Goal: Information Seeking & Learning: Learn about a topic

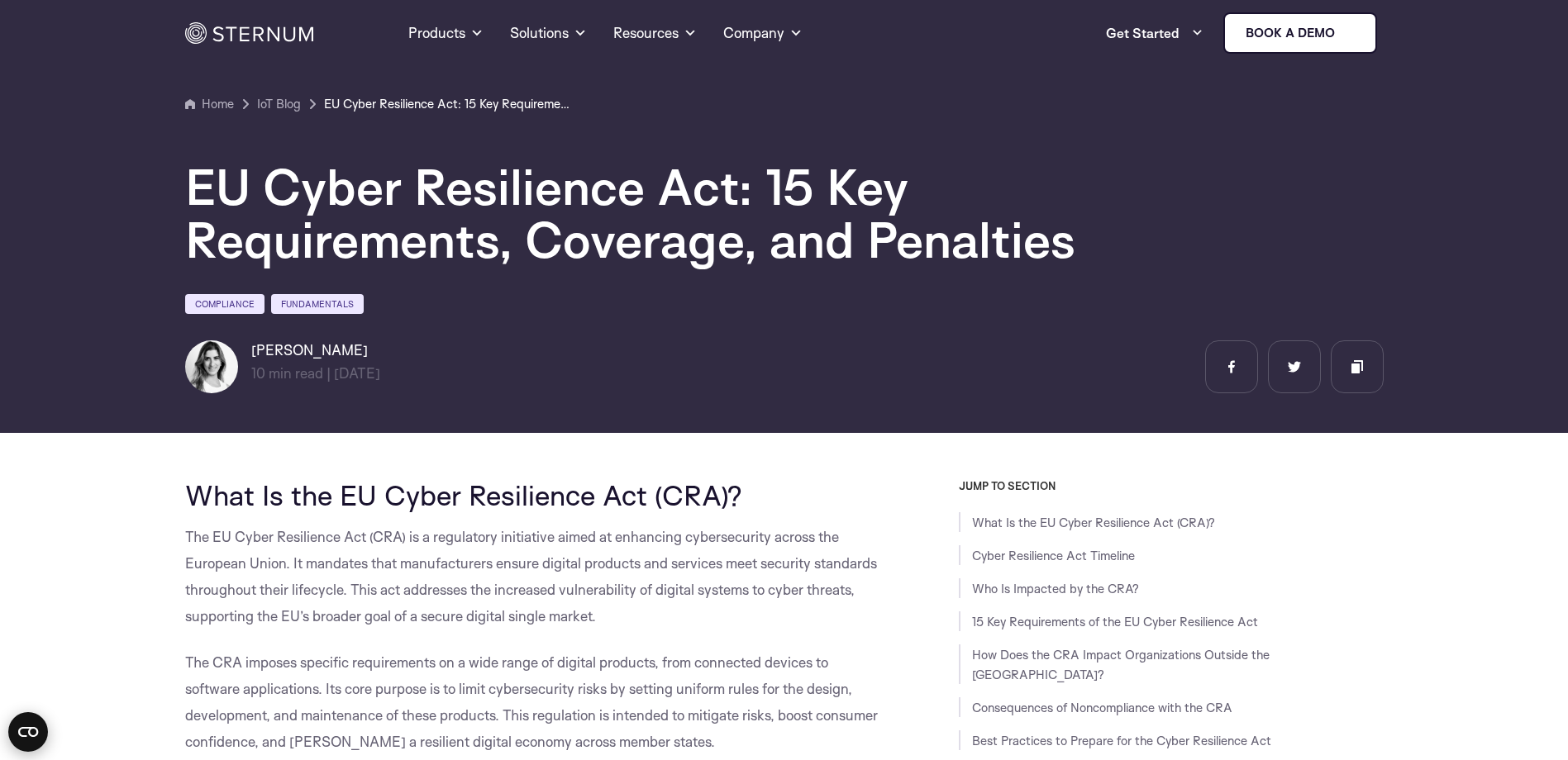
click at [21, 731] on icon "Open CMP widget" at bounding box center [29, 732] width 20 height 10
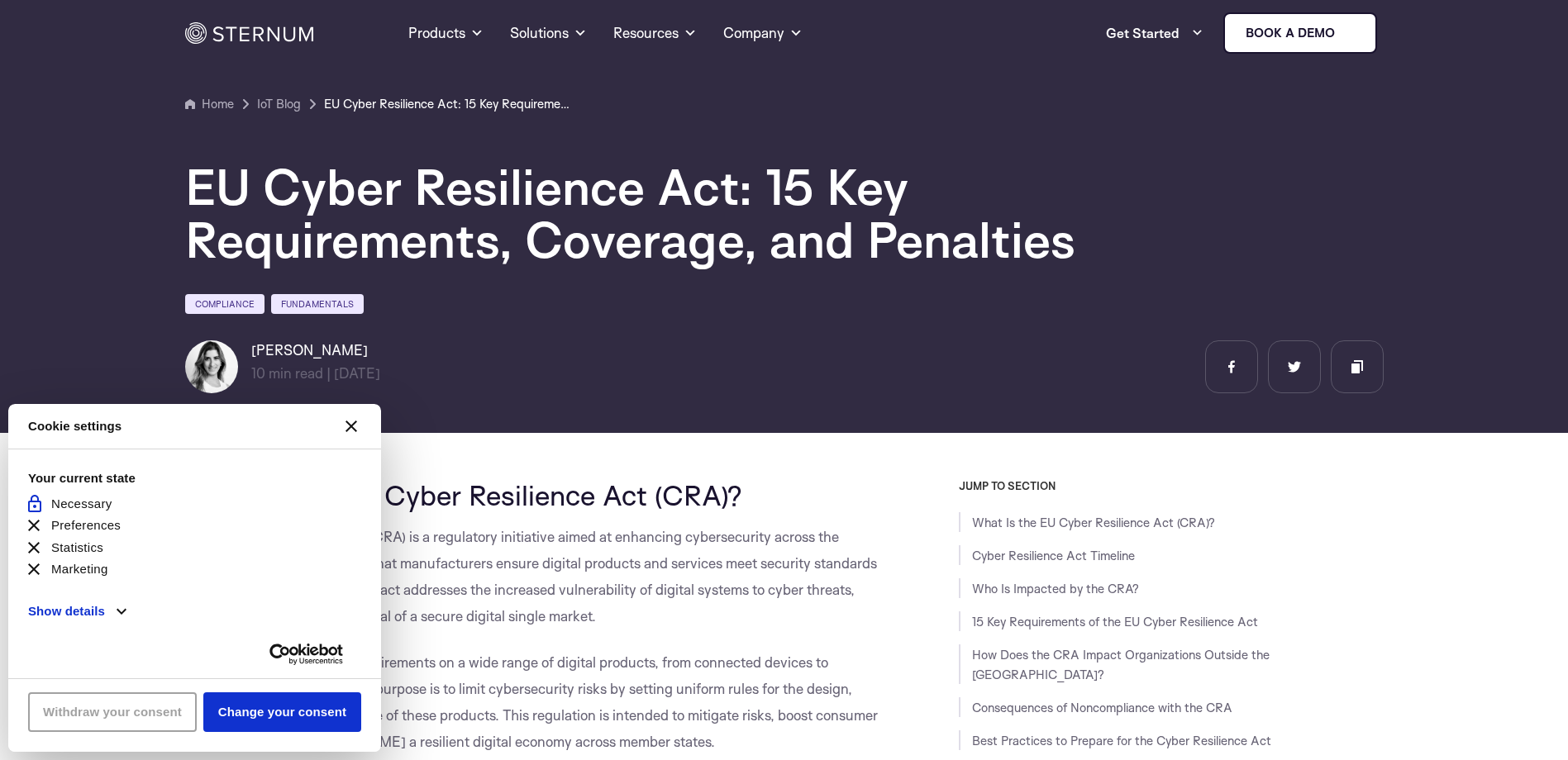
click at [355, 418] on button "[#WIDGET_ICON_CROSS#]" at bounding box center [351, 426] width 39 height 39
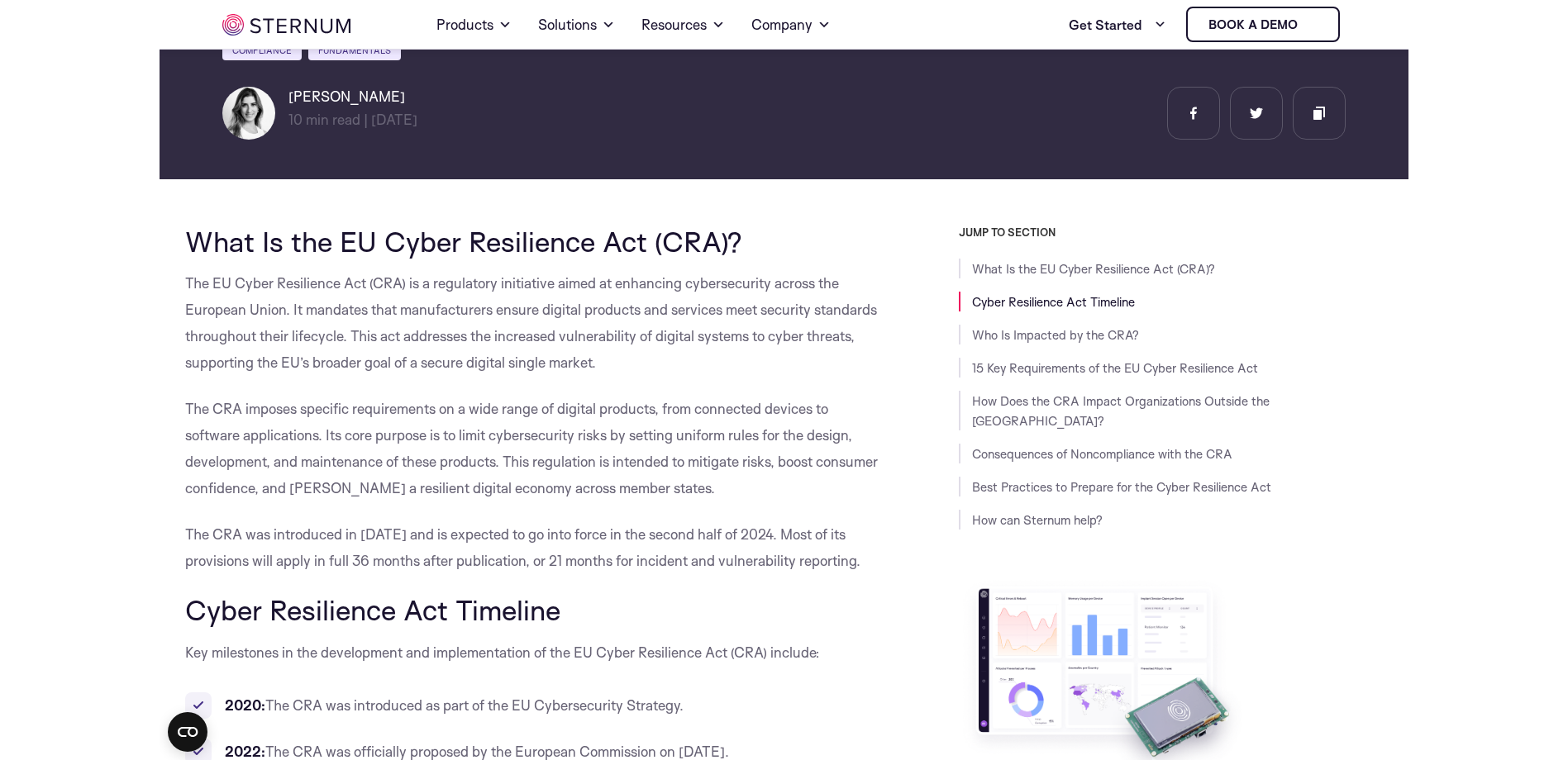
scroll to position [319, 0]
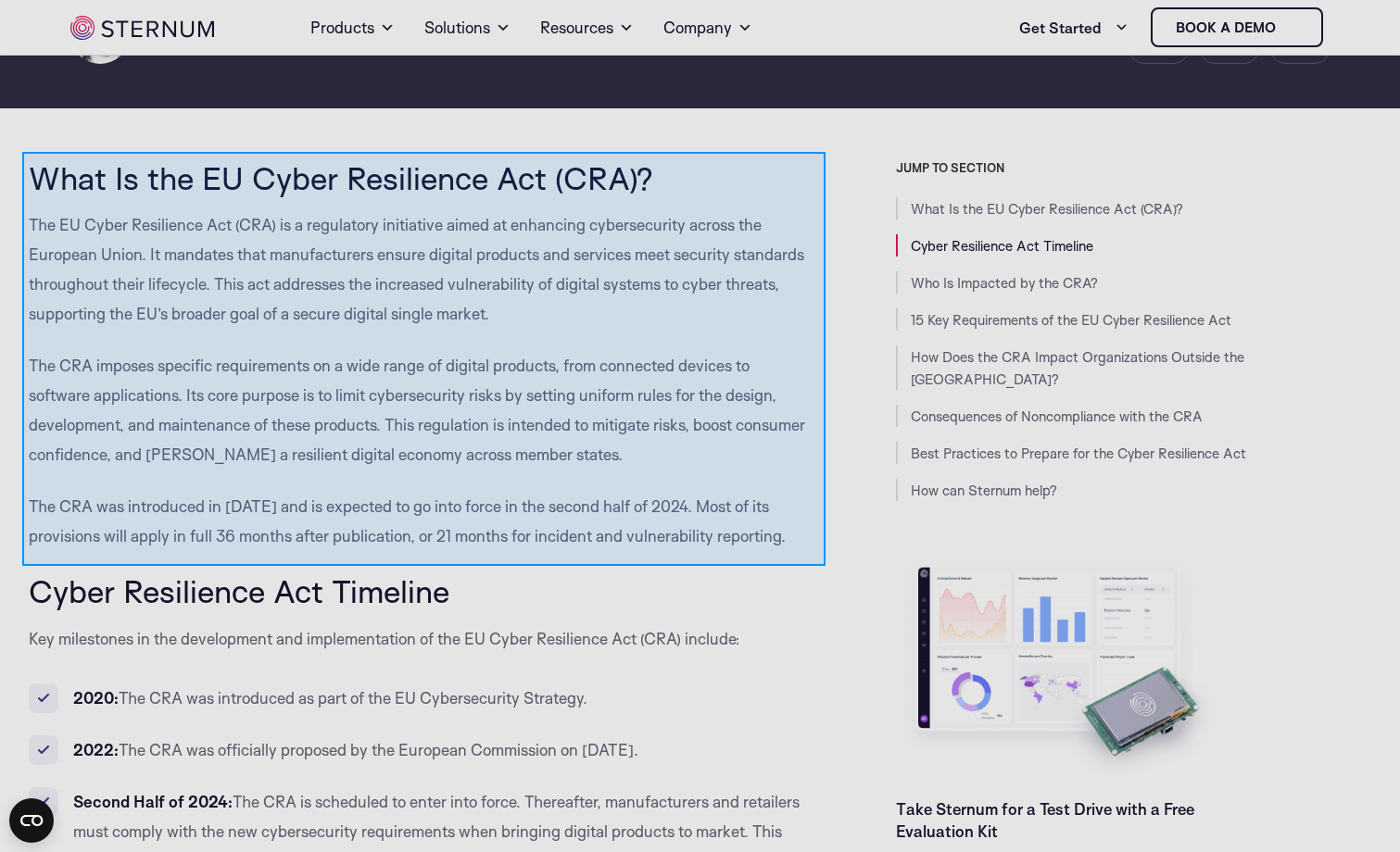
drag, startPoint x: 23, startPoint y: 152, endPoint x: 826, endPoint y: 566, distance: 903.4
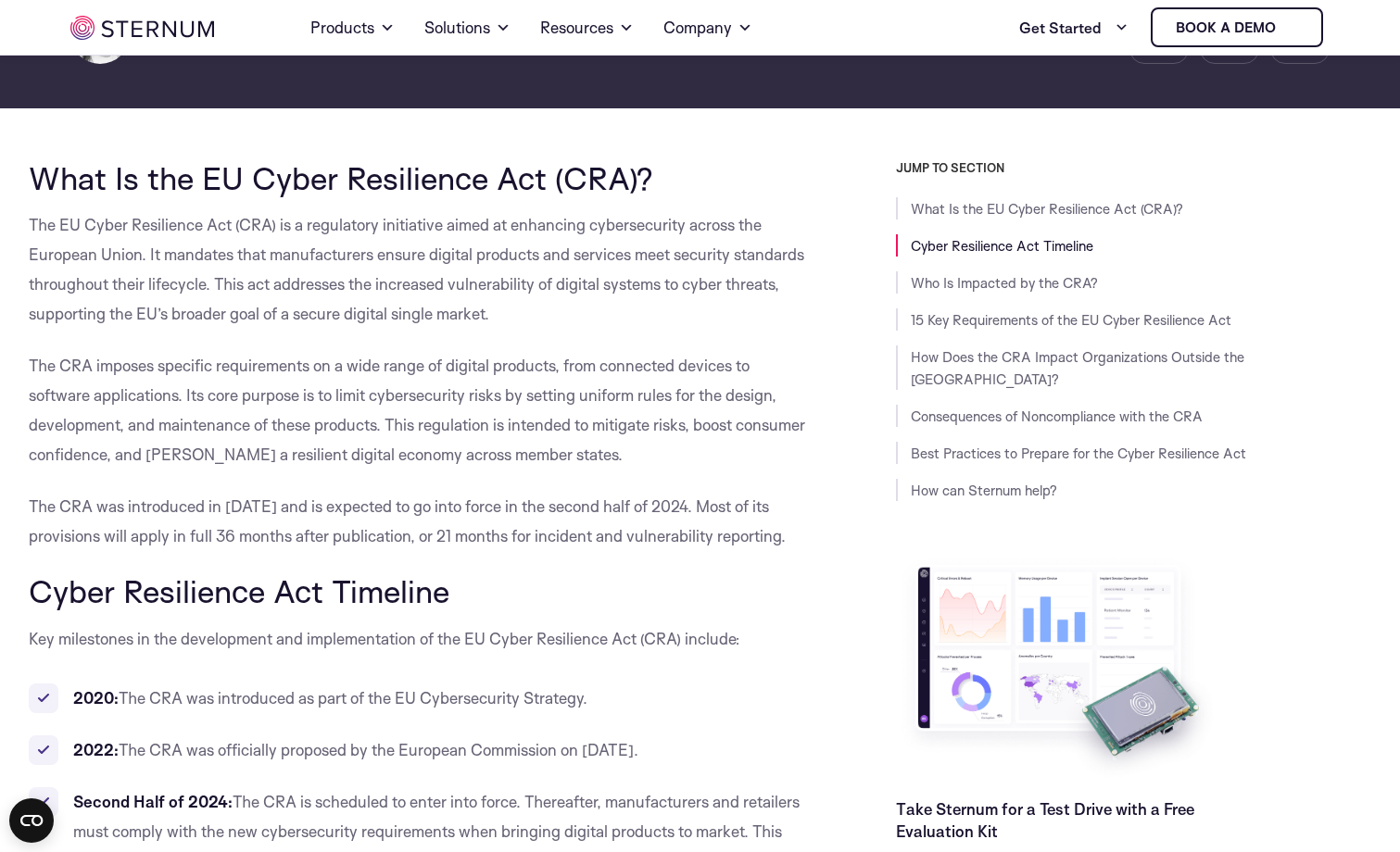
click at [1327, 228] on div "What Is the EU Cyber Resilience Act (CRA)? Cyber Resilience Act Timeline Who Is…" at bounding box center [1134, 349] width 476 height 304
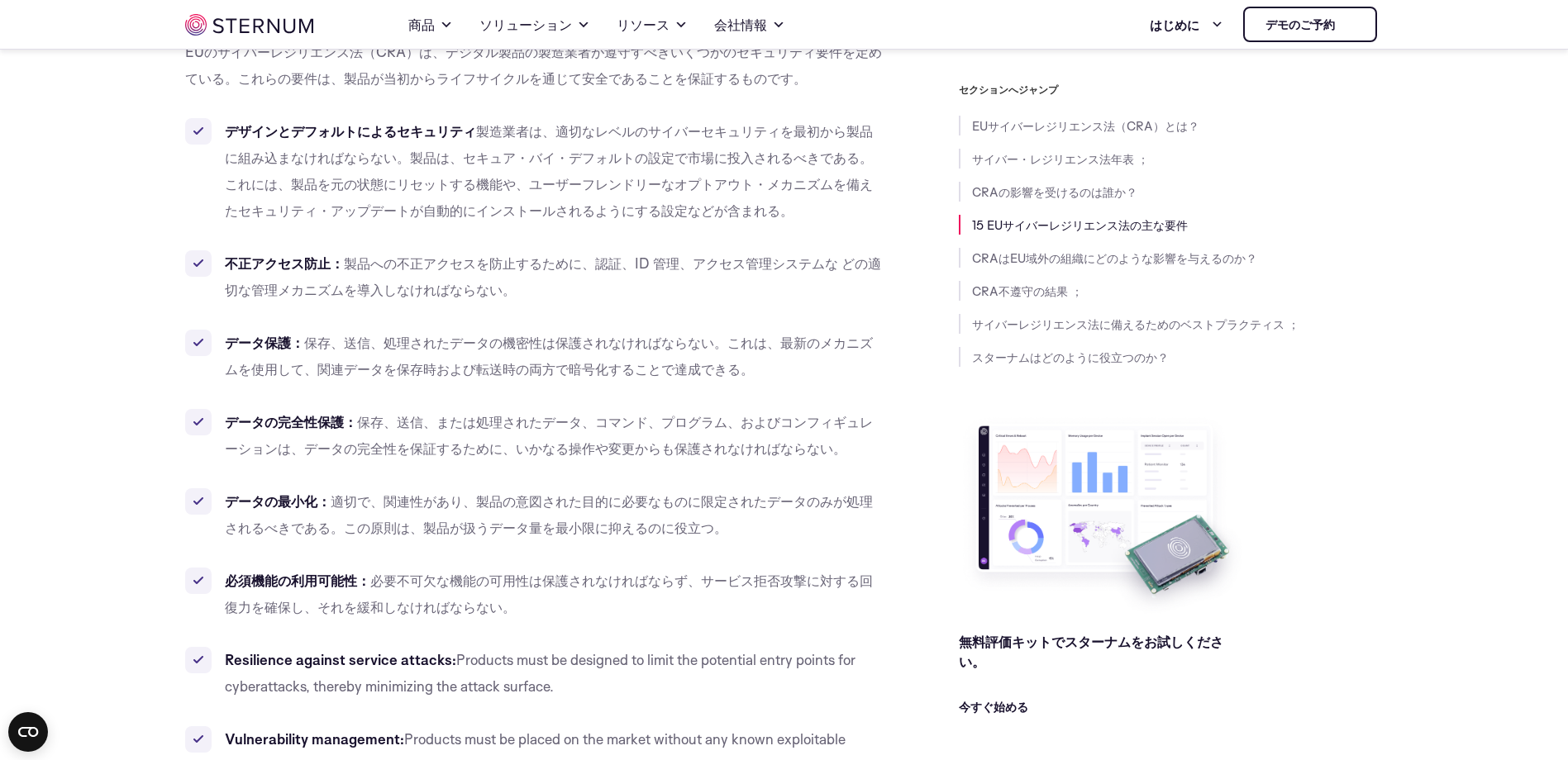
scroll to position [2054, 0]
